Goal: Task Accomplishment & Management: Complete application form

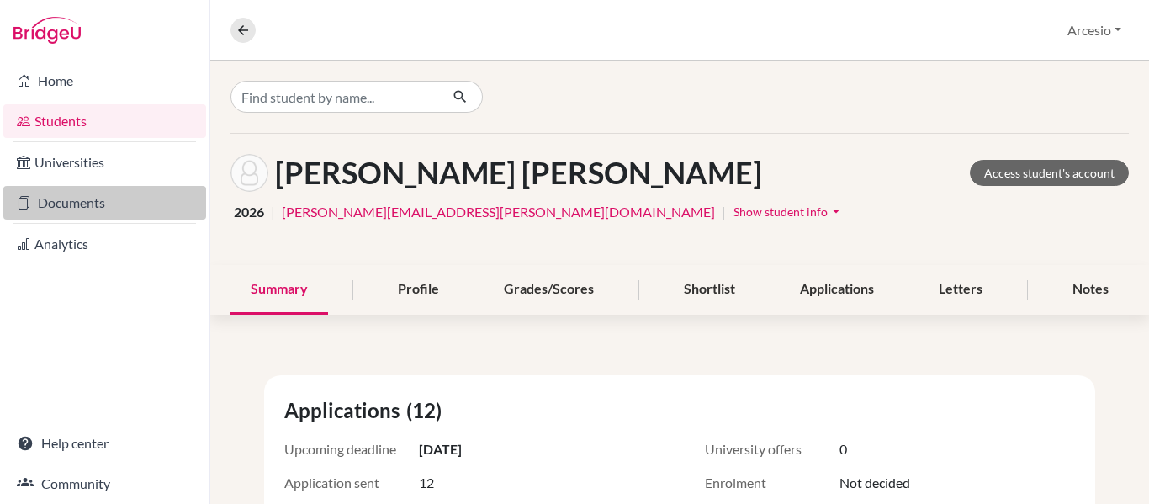
click at [105, 198] on link "Documents" at bounding box center [104, 203] width 203 height 34
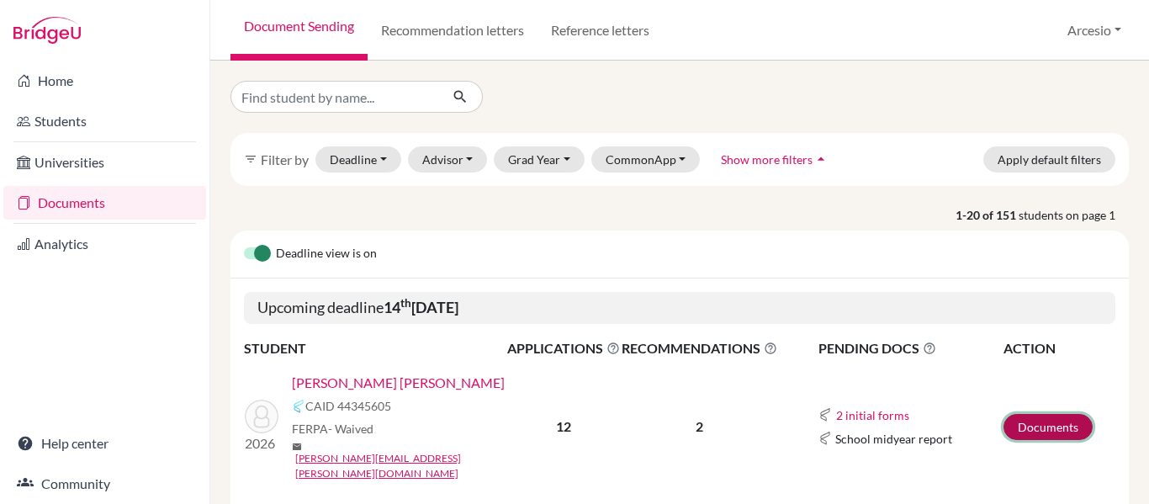
click at [1059, 420] on link "Documents" at bounding box center [1047, 427] width 89 height 26
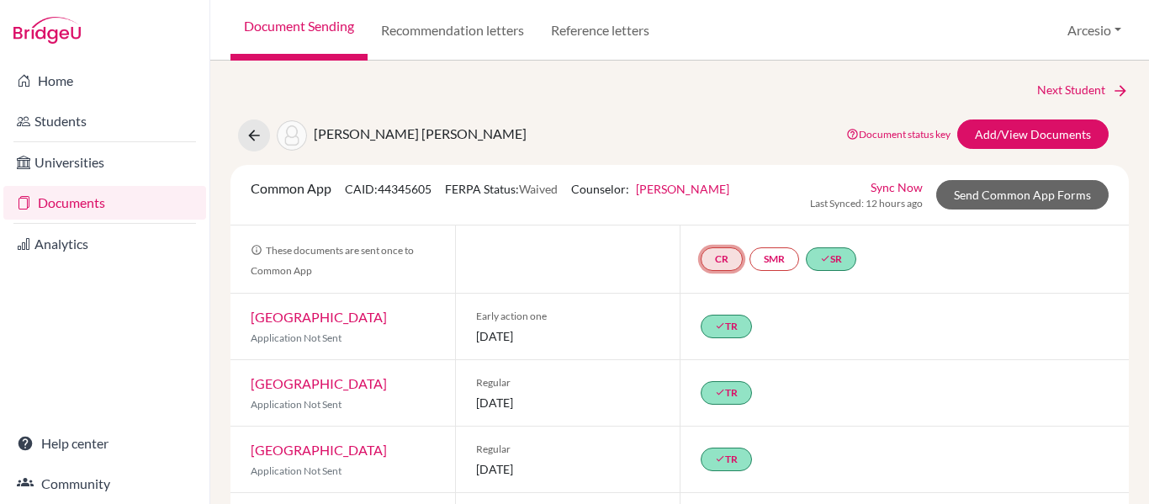
click at [714, 259] on link "CR" at bounding box center [721, 259] width 42 height 24
click at [691, 182] on h3 "Counselor recommendation" at bounding box center [721, 177] width 182 height 30
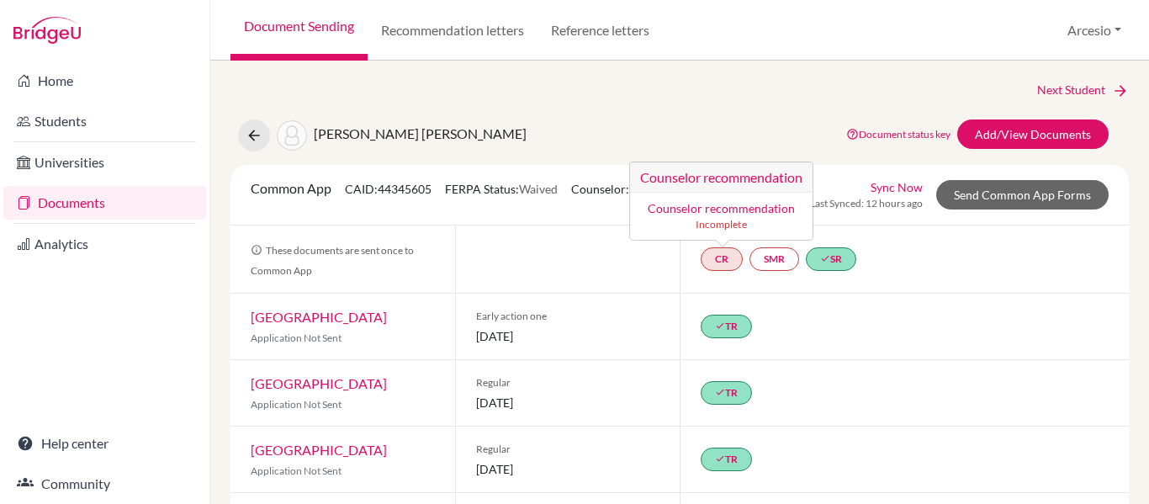
click at [698, 208] on link "Counselor recommendation" at bounding box center [720, 208] width 147 height 14
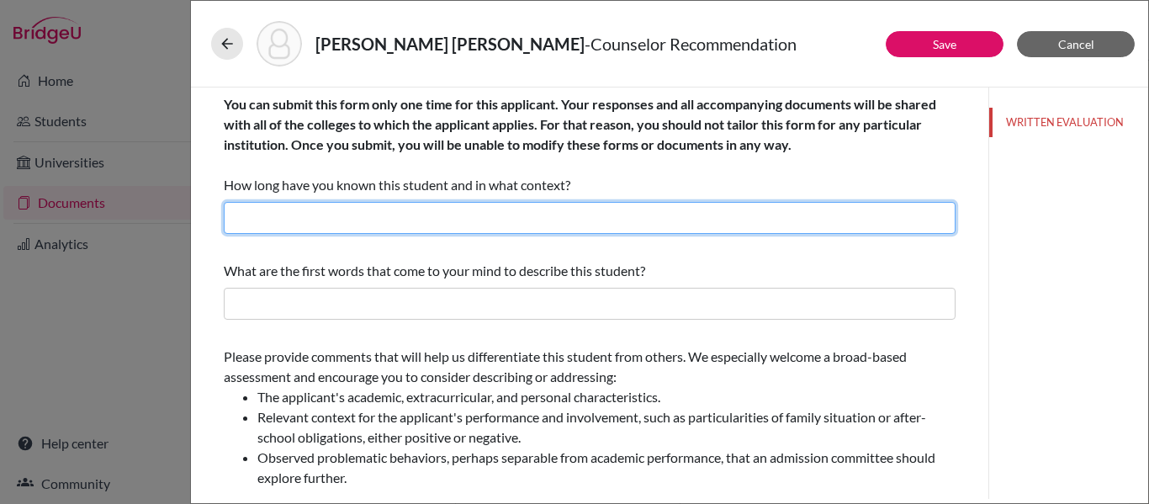
click at [642, 215] on input "text" at bounding box center [590, 218] width 732 height 32
type input "O"
type input "D"
click at [308, 222] on input "Two years as 10th grade english teacher and" at bounding box center [590, 218] width 732 height 32
click at [549, 209] on input "Two years. One as 10th grade english teacher and" at bounding box center [590, 218] width 732 height 32
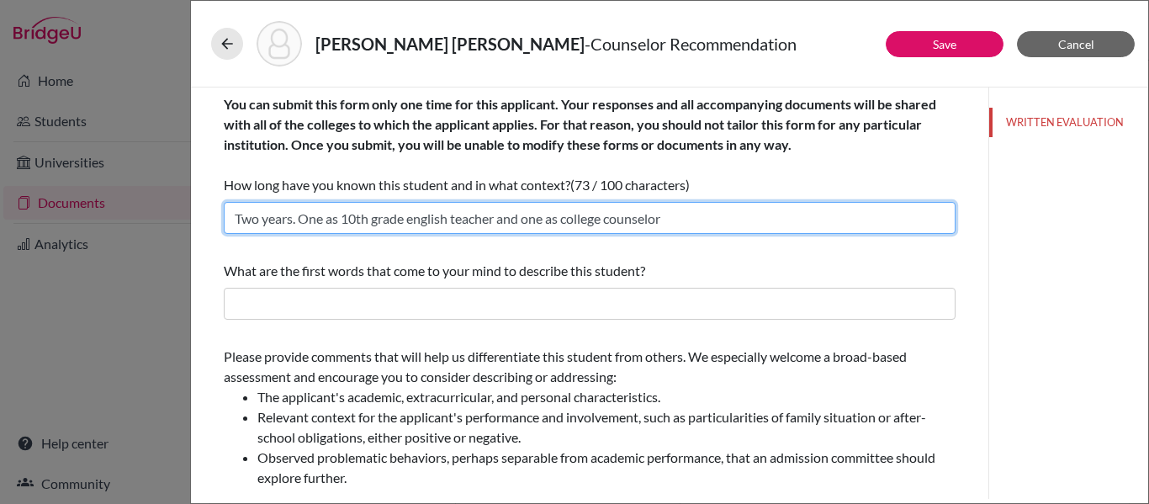
type input "Two years. One as 10th grade english teacher and one as college counselor"
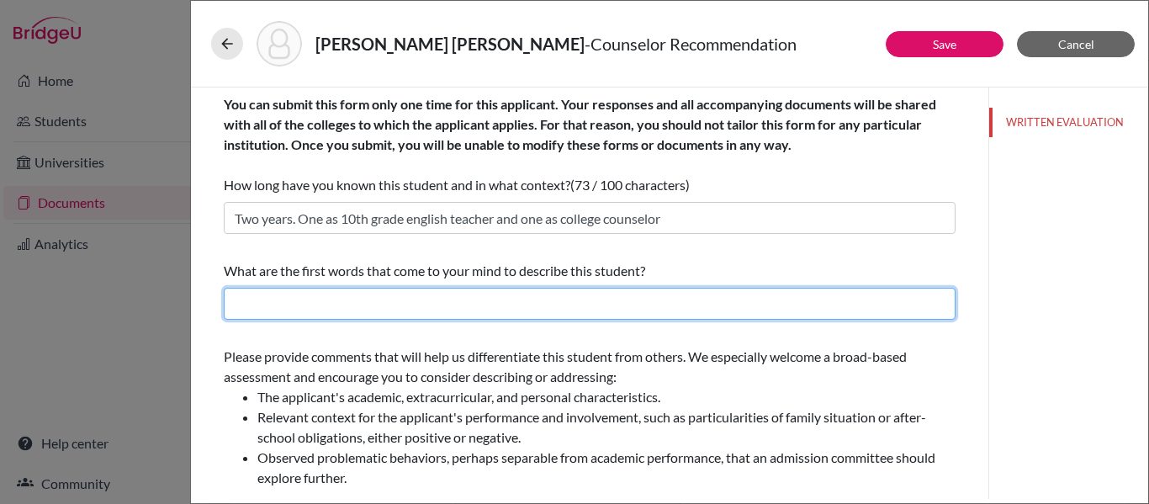
click at [567, 309] on input "text" at bounding box center [590, 304] width 732 height 32
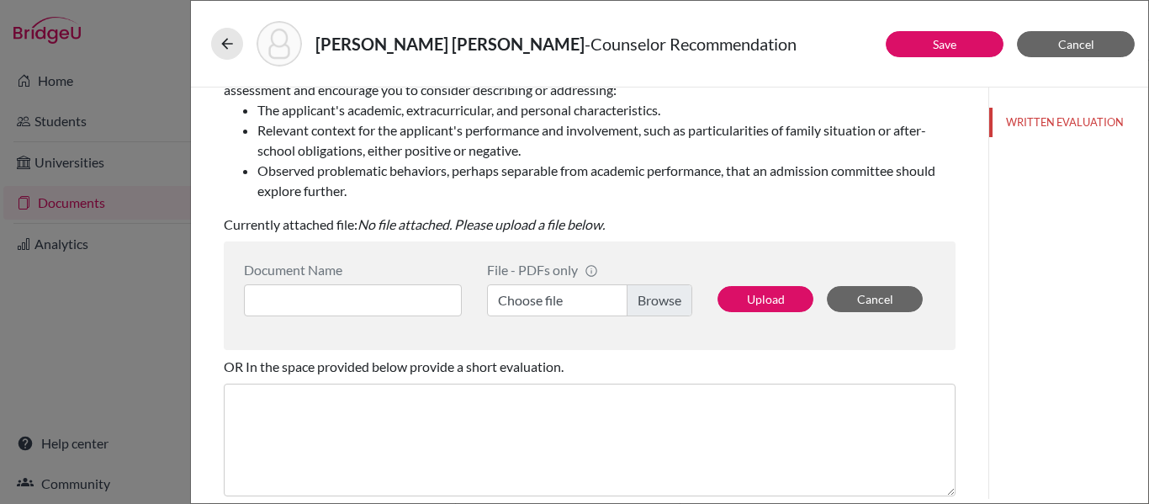
scroll to position [288, 0]
click at [631, 302] on label "Choose file" at bounding box center [589, 299] width 205 height 32
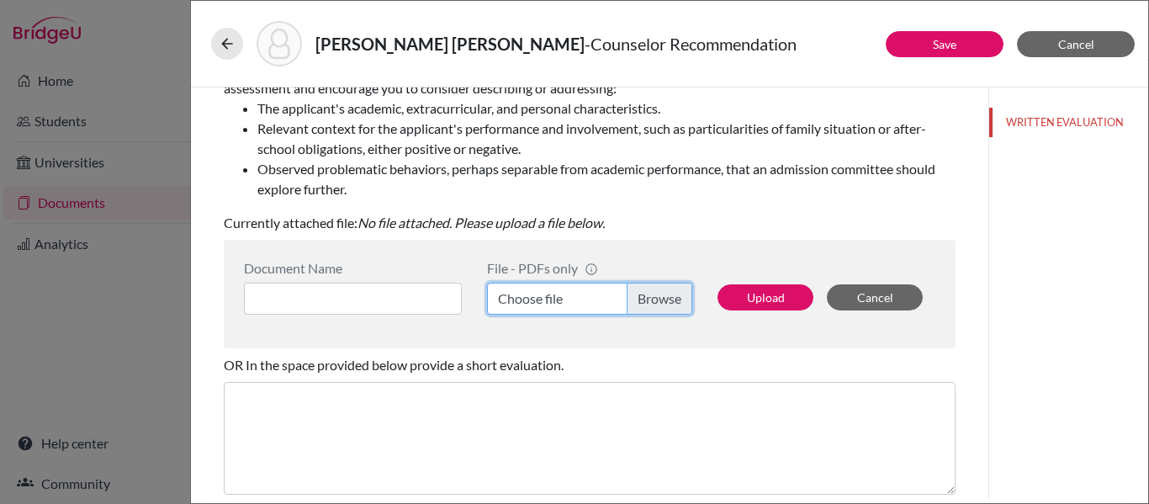
click at [631, 302] on input "Choose file" at bounding box center [589, 299] width 205 height 32
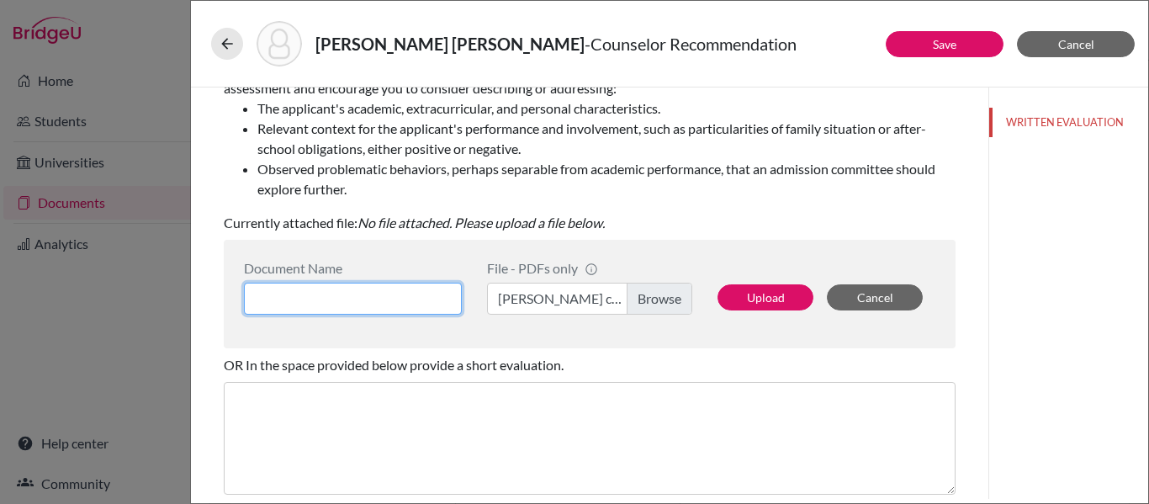
click at [441, 288] on input at bounding box center [353, 299] width 218 height 32
type input "Martin Botero Counselor recommendation"
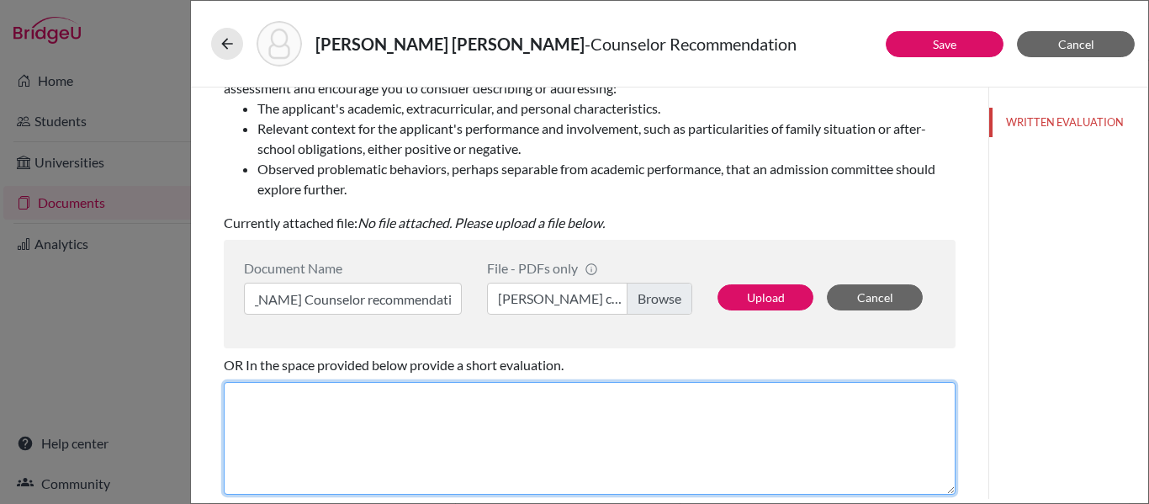
scroll to position [0, 0]
click at [454, 398] on textarea at bounding box center [590, 438] width 732 height 113
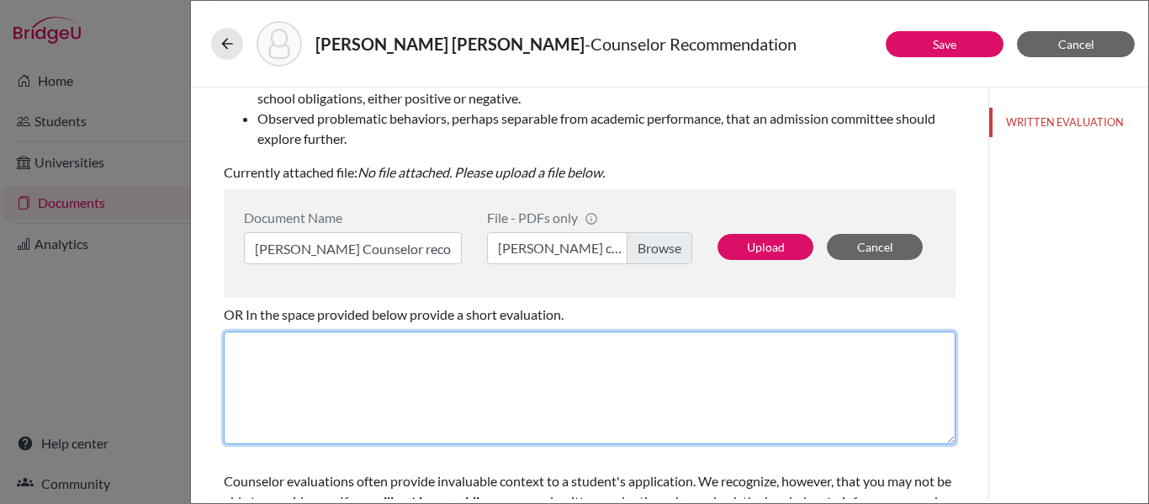
scroll to position [355, 0]
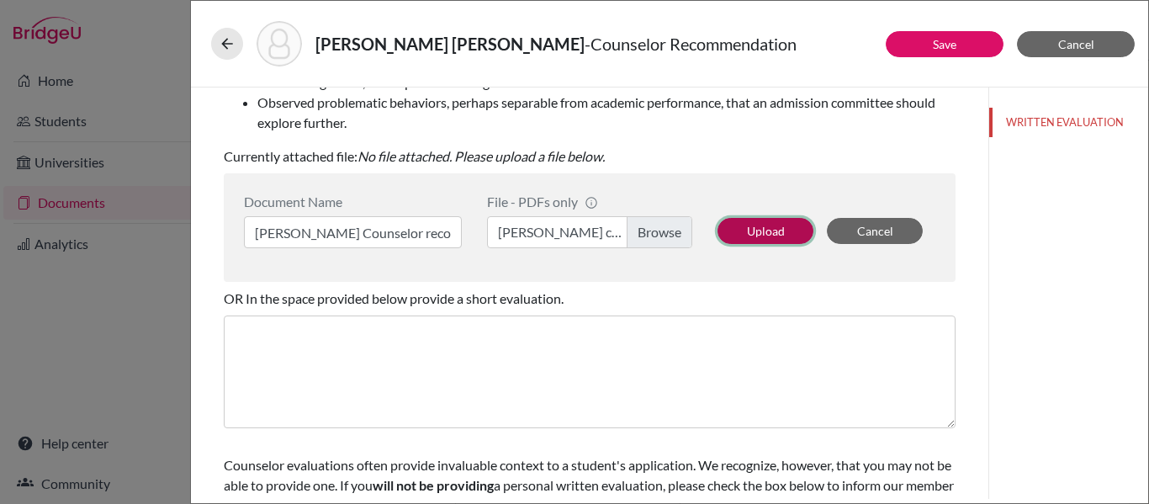
click at [776, 230] on button "Upload" at bounding box center [765, 231] width 96 height 26
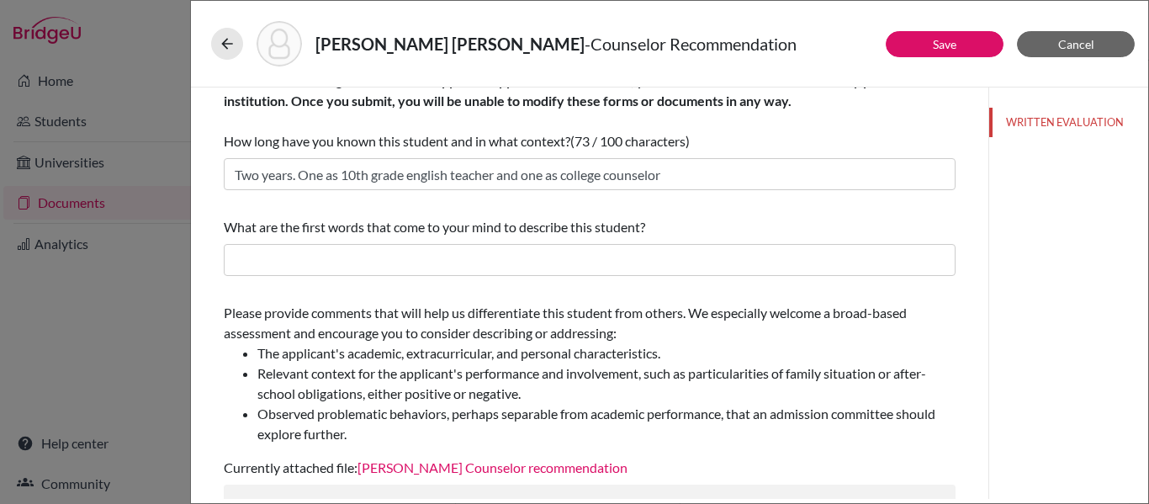
scroll to position [24, 0]
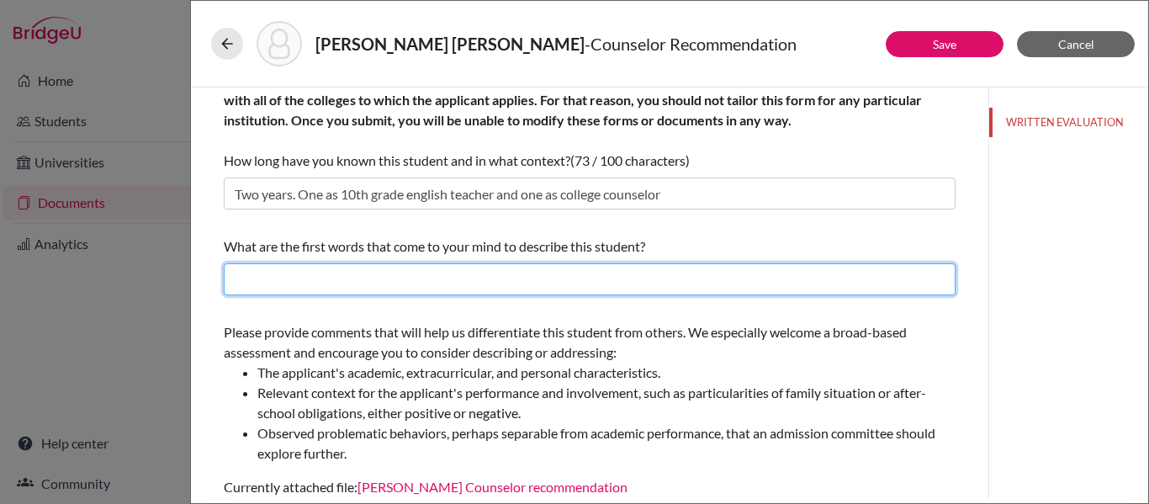
click at [592, 293] on input "text" at bounding box center [590, 279] width 732 height 32
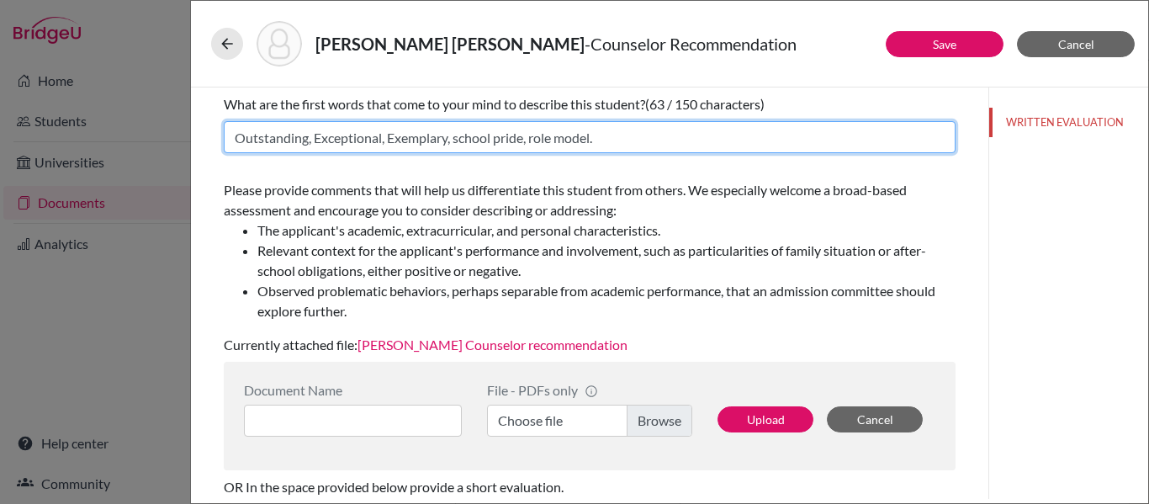
scroll to position [157, 0]
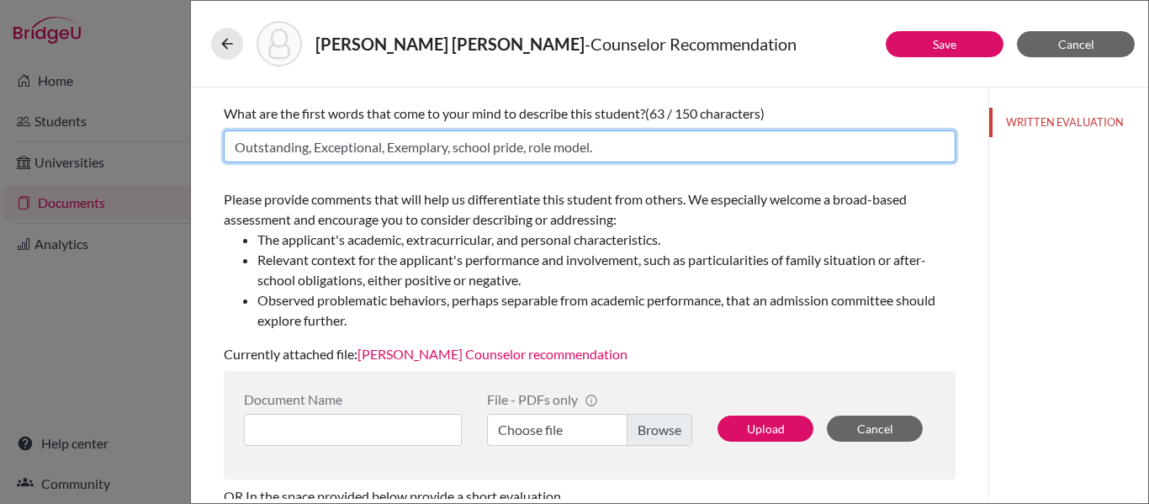
click at [320, 145] on input "Outstanding, Exceptional, Exemplary, school pride, role model." at bounding box center [590, 146] width 732 height 32
click at [393, 147] on input "Outstanding, exceptional, Exemplary, school pride, role model." at bounding box center [590, 146] width 732 height 32
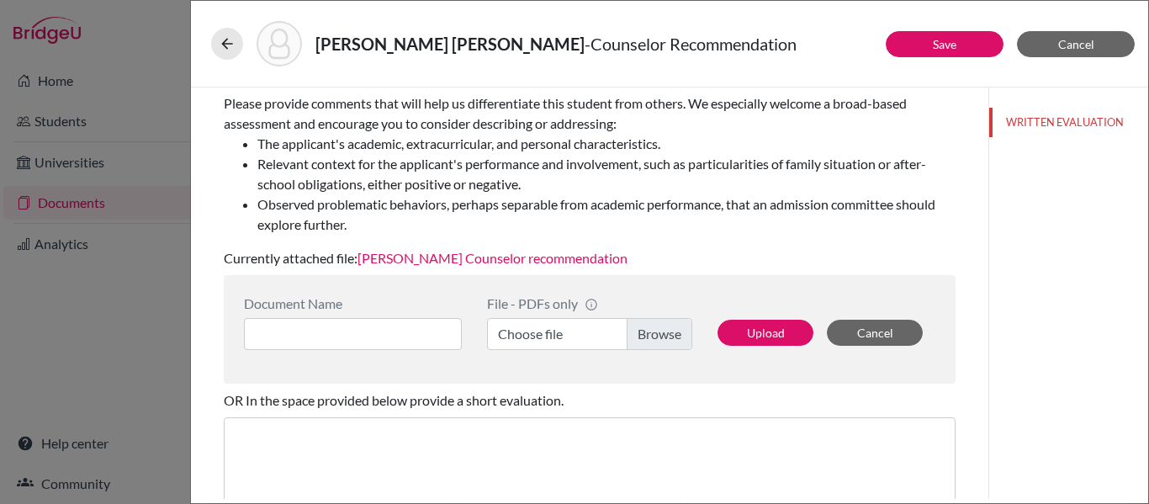
scroll to position [250, 0]
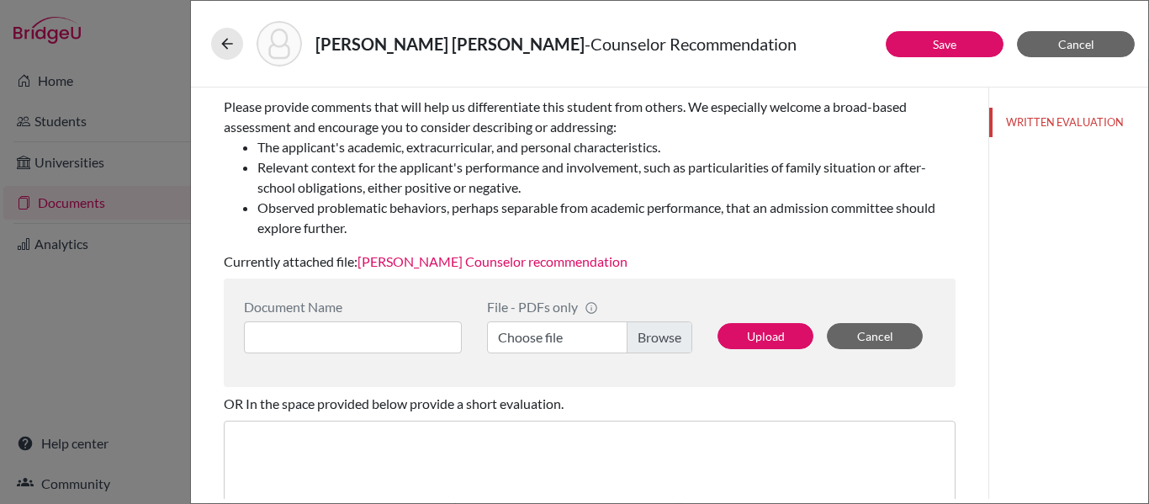
type input "Outstanding, exceptional, exemplary, school pride, role model."
click at [541, 265] on link "Martin Botero Counselor recommendation" at bounding box center [492, 261] width 270 height 16
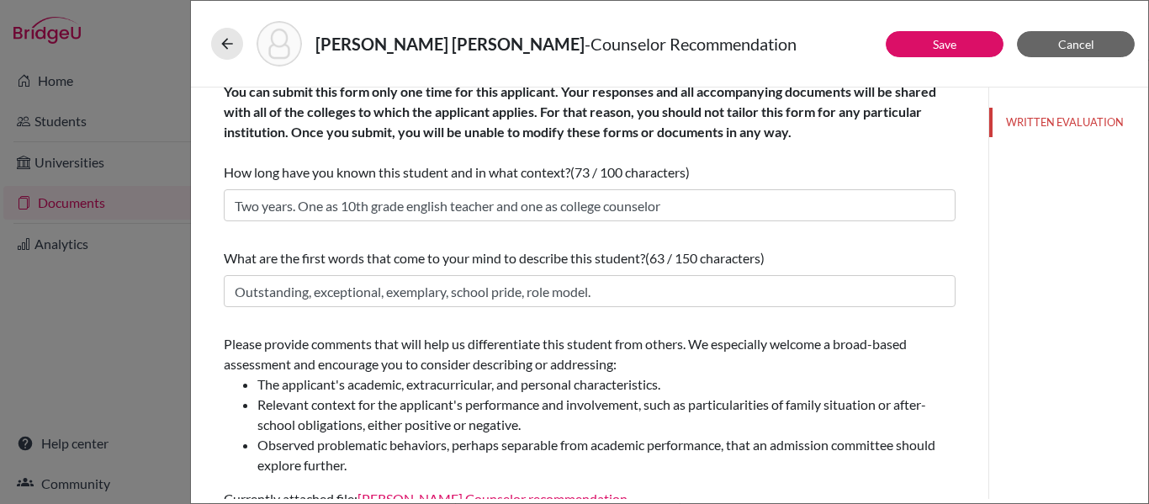
scroll to position [0, 0]
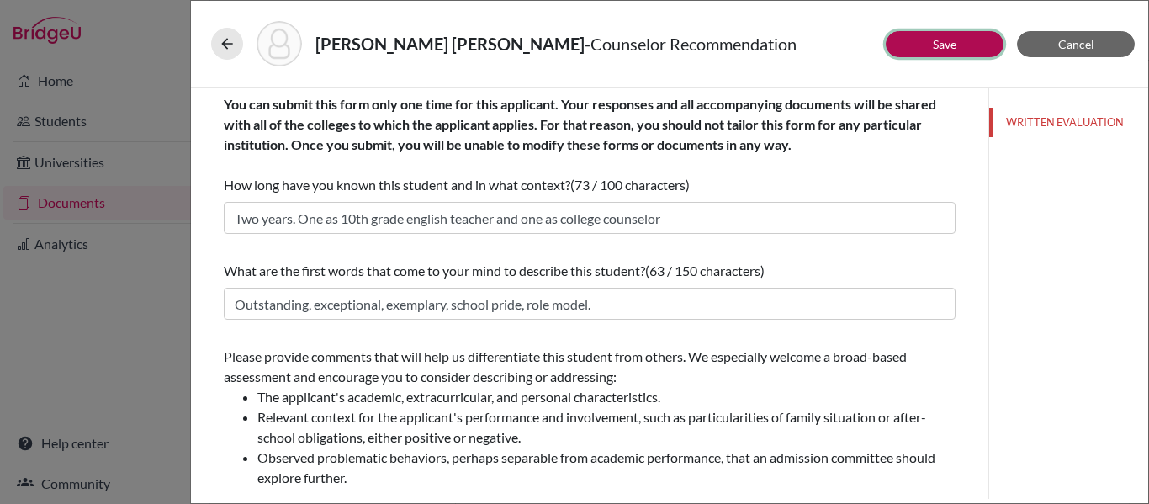
click at [919, 45] on button "Save" at bounding box center [944, 44] width 118 height 26
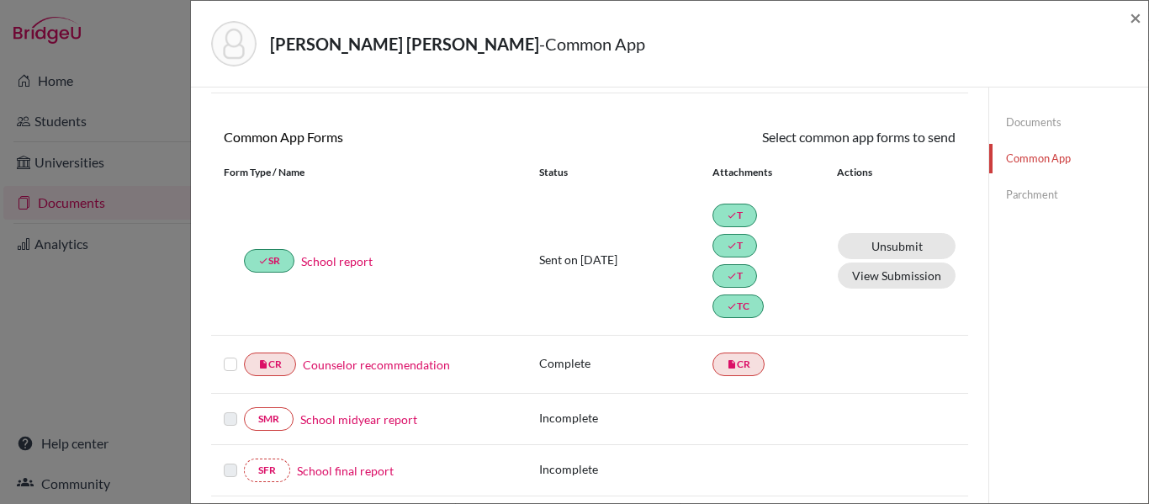
scroll to position [193, 0]
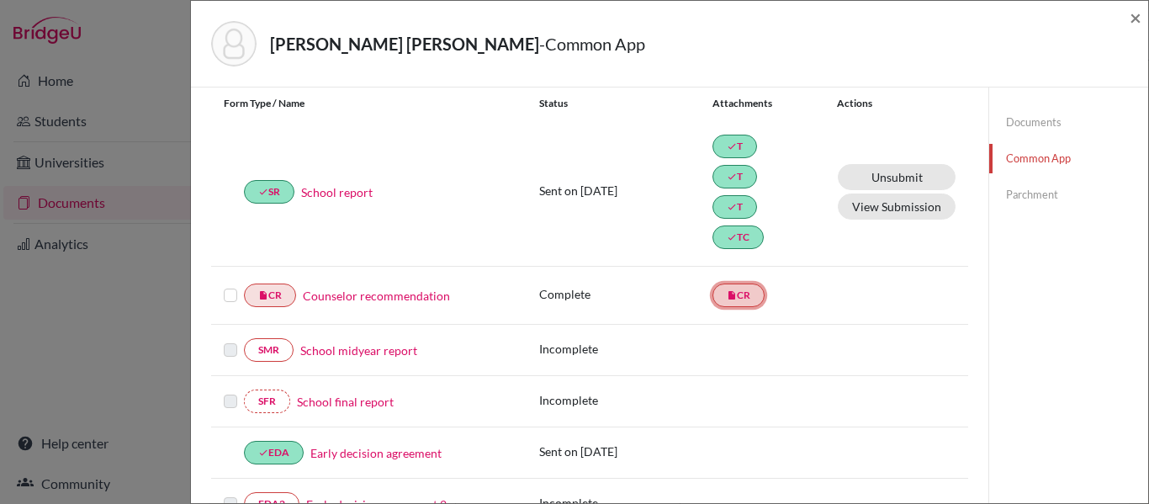
click at [713, 288] on link "insert_drive_file CR" at bounding box center [738, 295] width 52 height 24
click at [231, 285] on label at bounding box center [230, 285] width 13 height 0
click at [0, 0] on input "checkbox" at bounding box center [0, 0] width 0 height 0
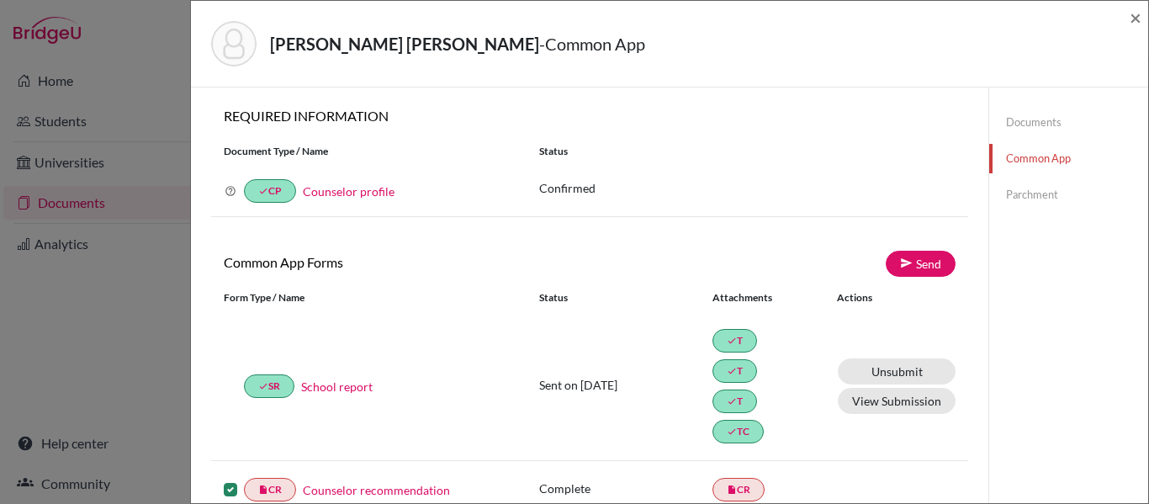
scroll to position [93, 0]
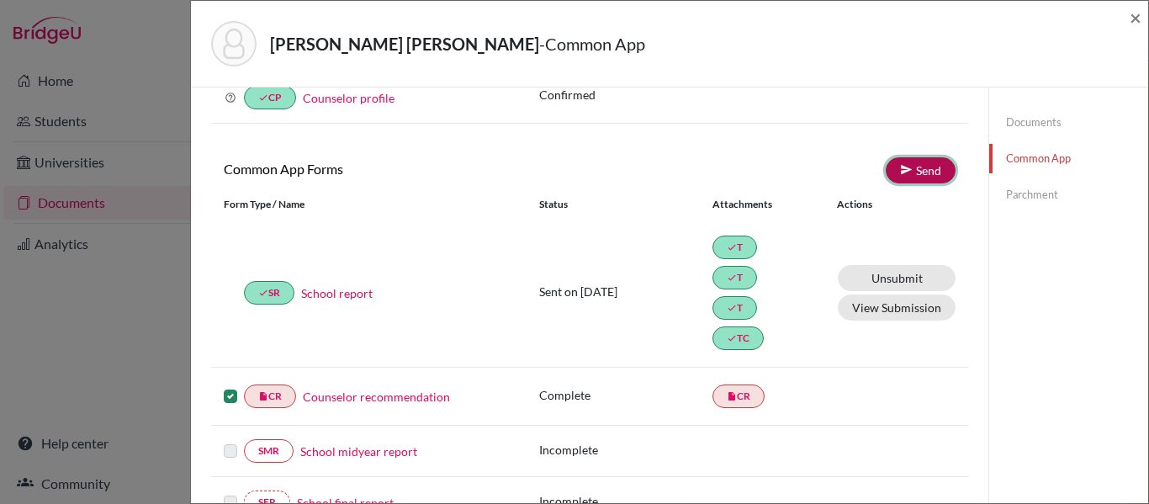
click at [900, 161] on link "Send" at bounding box center [920, 170] width 70 height 26
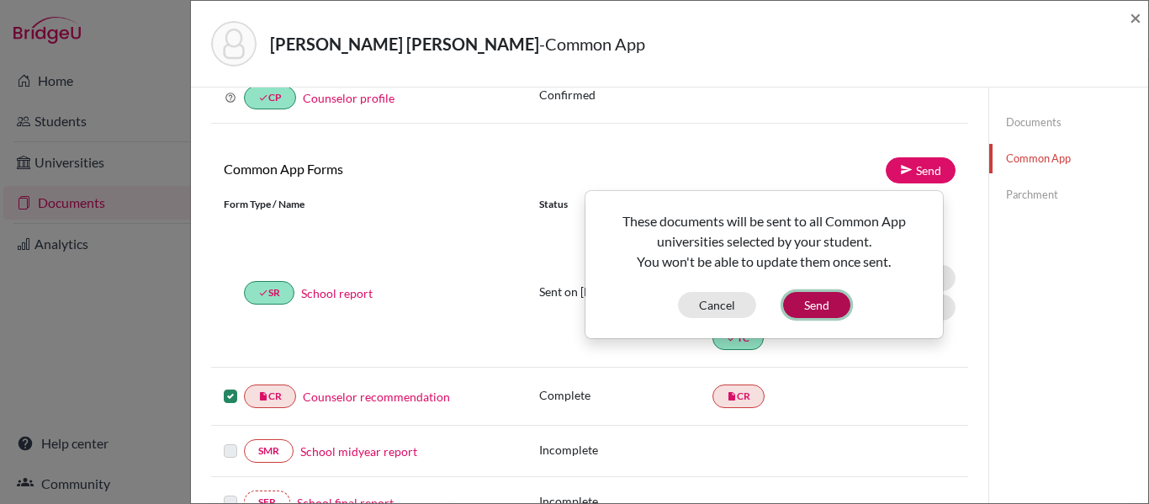
click at [797, 305] on button "Send" at bounding box center [816, 305] width 67 height 26
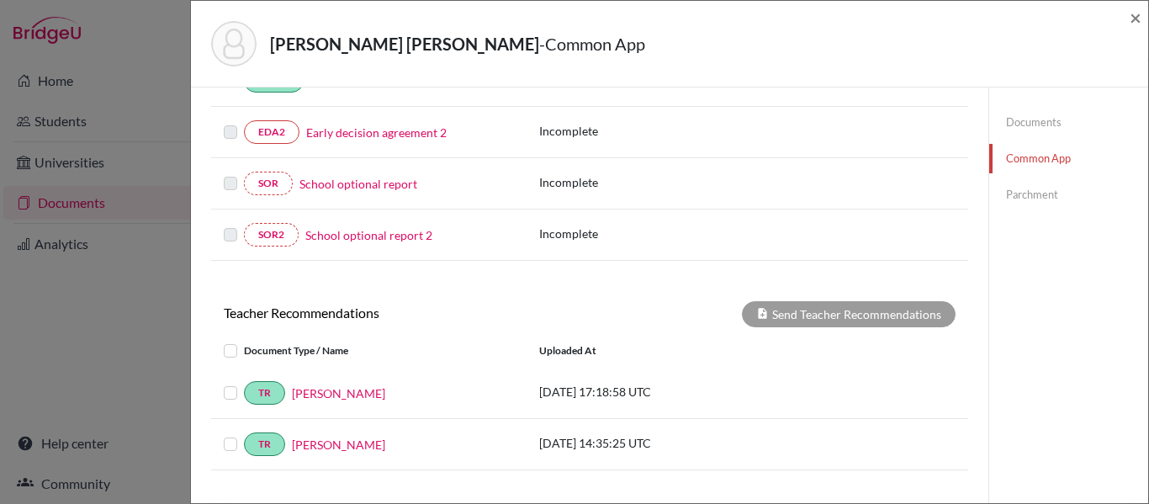
scroll to position [569, 0]
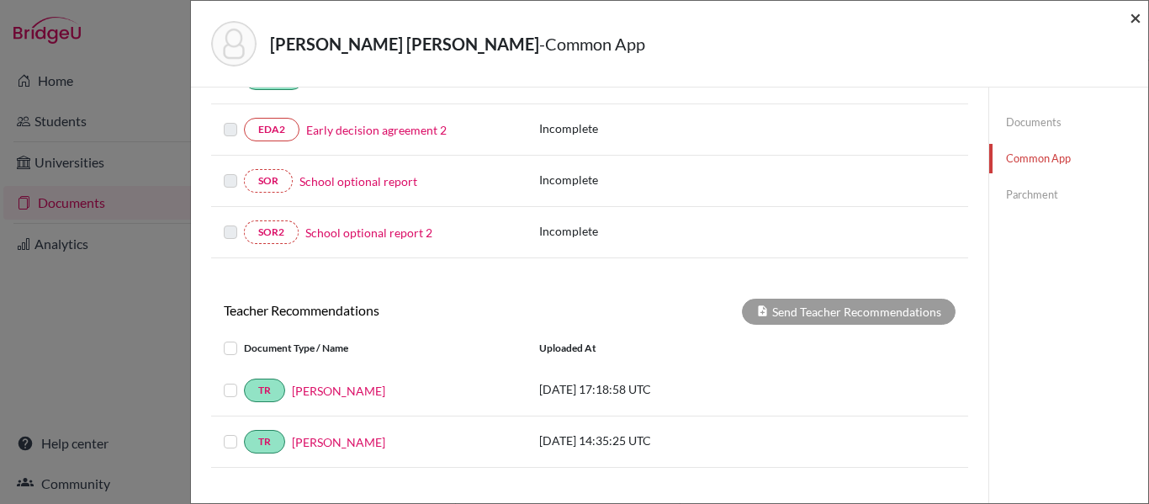
click at [1140, 22] on span "×" at bounding box center [1135, 17] width 12 height 24
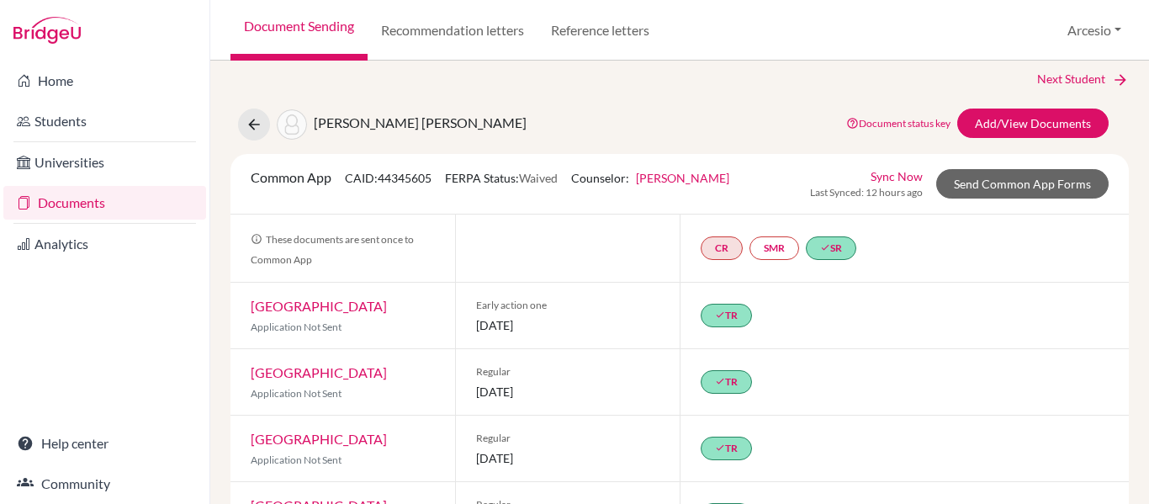
scroll to position [10, 0]
click at [726, 250] on link "CR" at bounding box center [721, 249] width 42 height 24
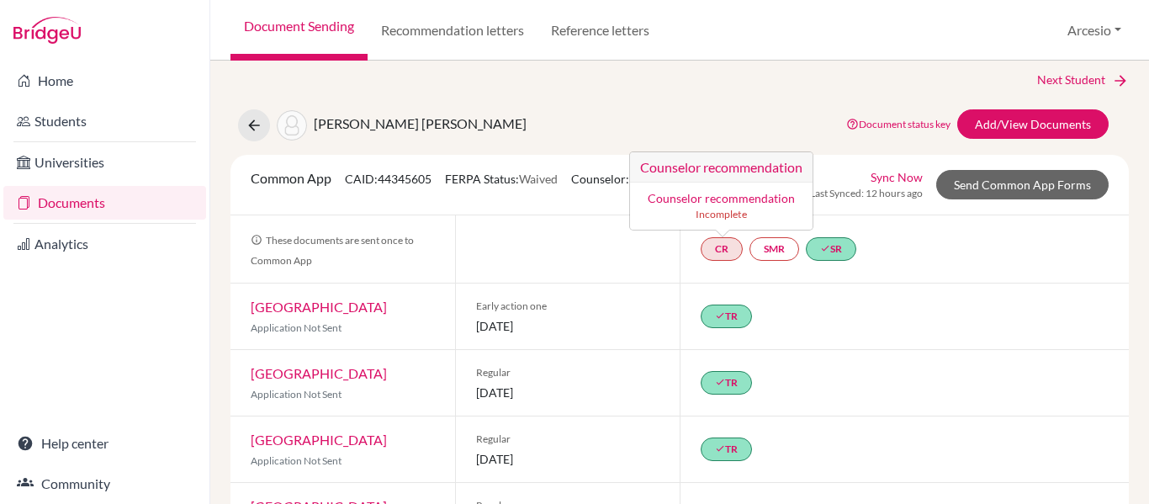
click at [731, 197] on link "Counselor recommendation" at bounding box center [720, 198] width 147 height 14
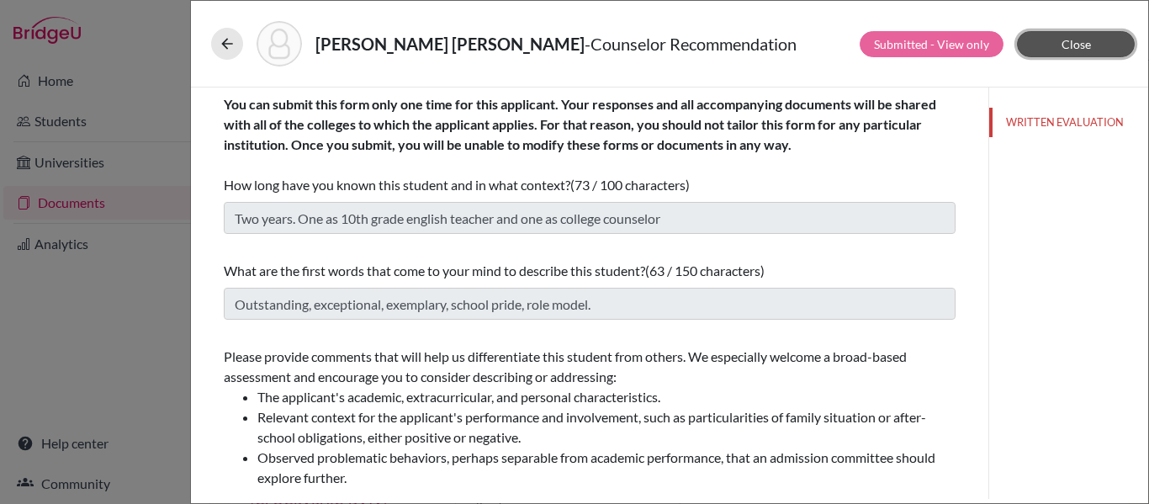
click at [1081, 47] on span "Close" at bounding box center [1075, 44] width 29 height 14
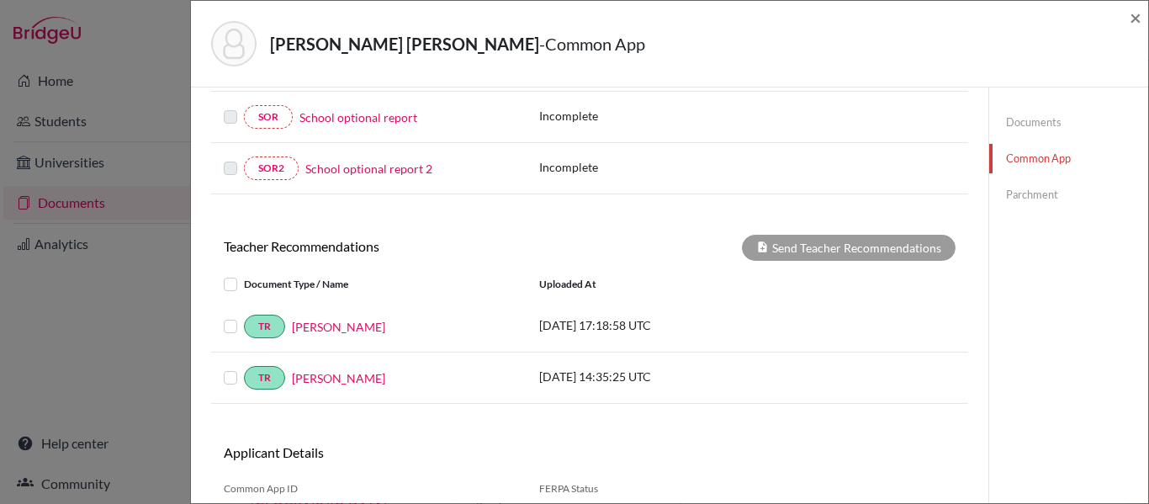
scroll to position [634, 0]
click at [1125, 18] on div "Botero Estrada, Martin - Common App ×" at bounding box center [669, 44] width 943 height 72
click at [1132, 18] on span "×" at bounding box center [1135, 17] width 12 height 24
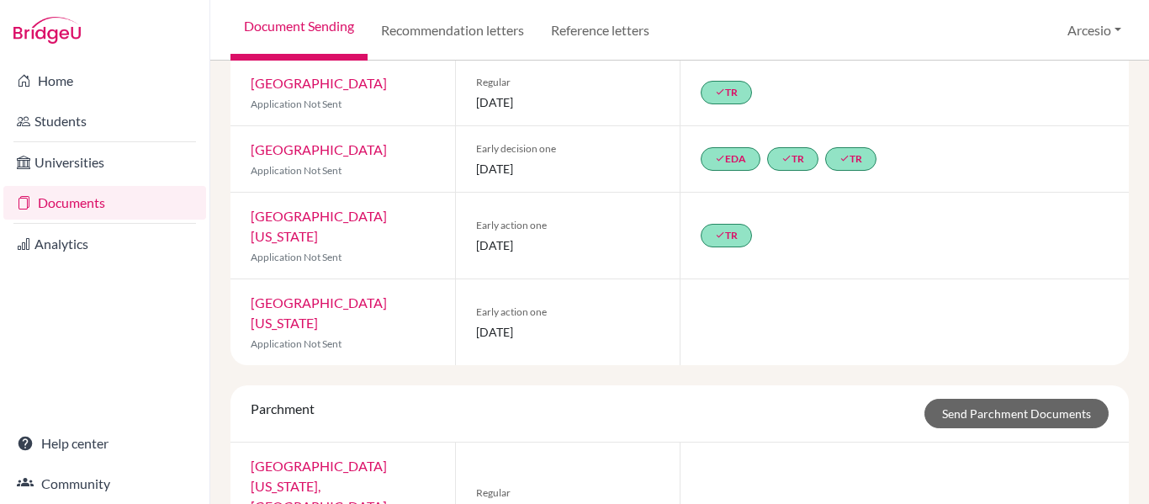
scroll to position [753, 0]
